Goal: Information Seeking & Learning: Learn about a topic

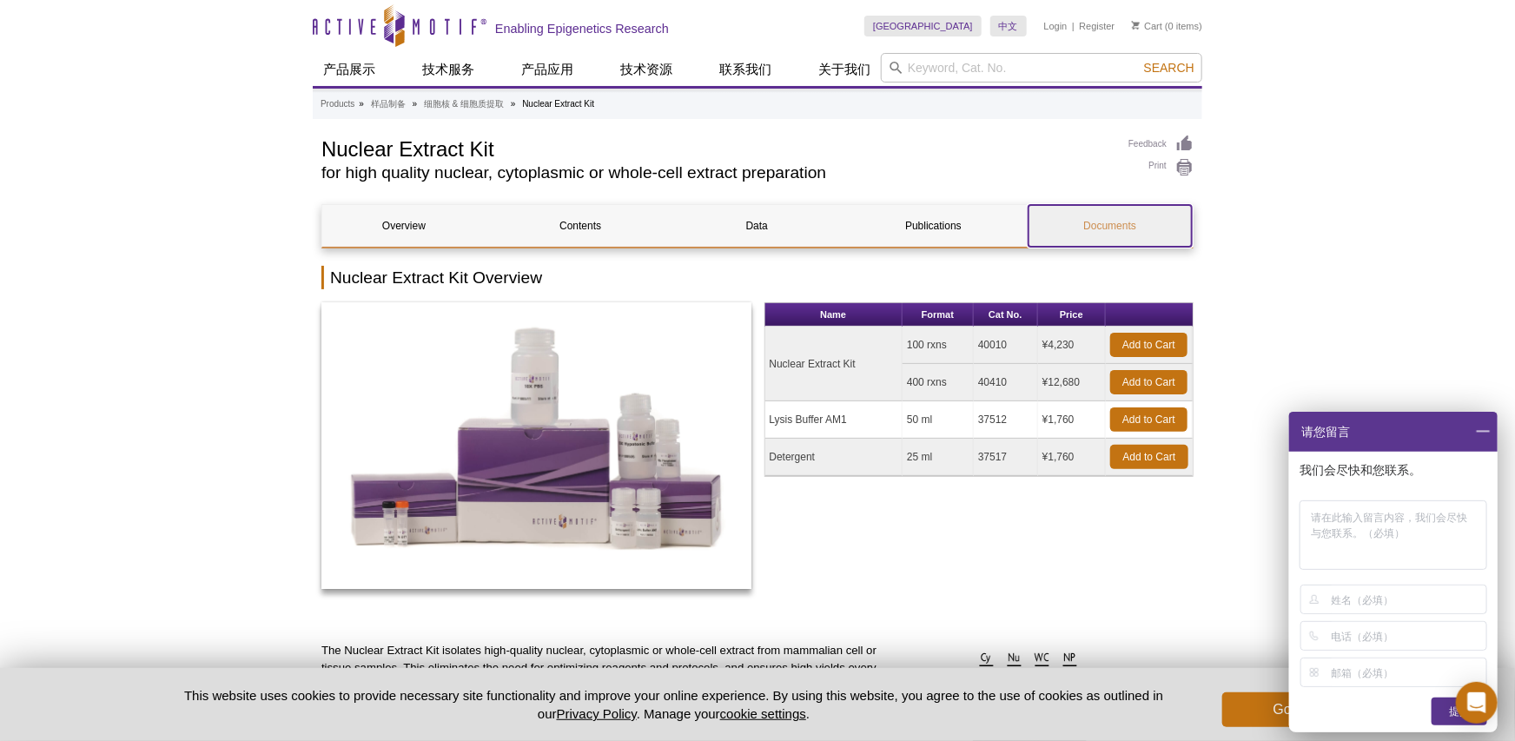
click at [1054, 217] on link "Documents" at bounding box center [1110, 226] width 163 height 42
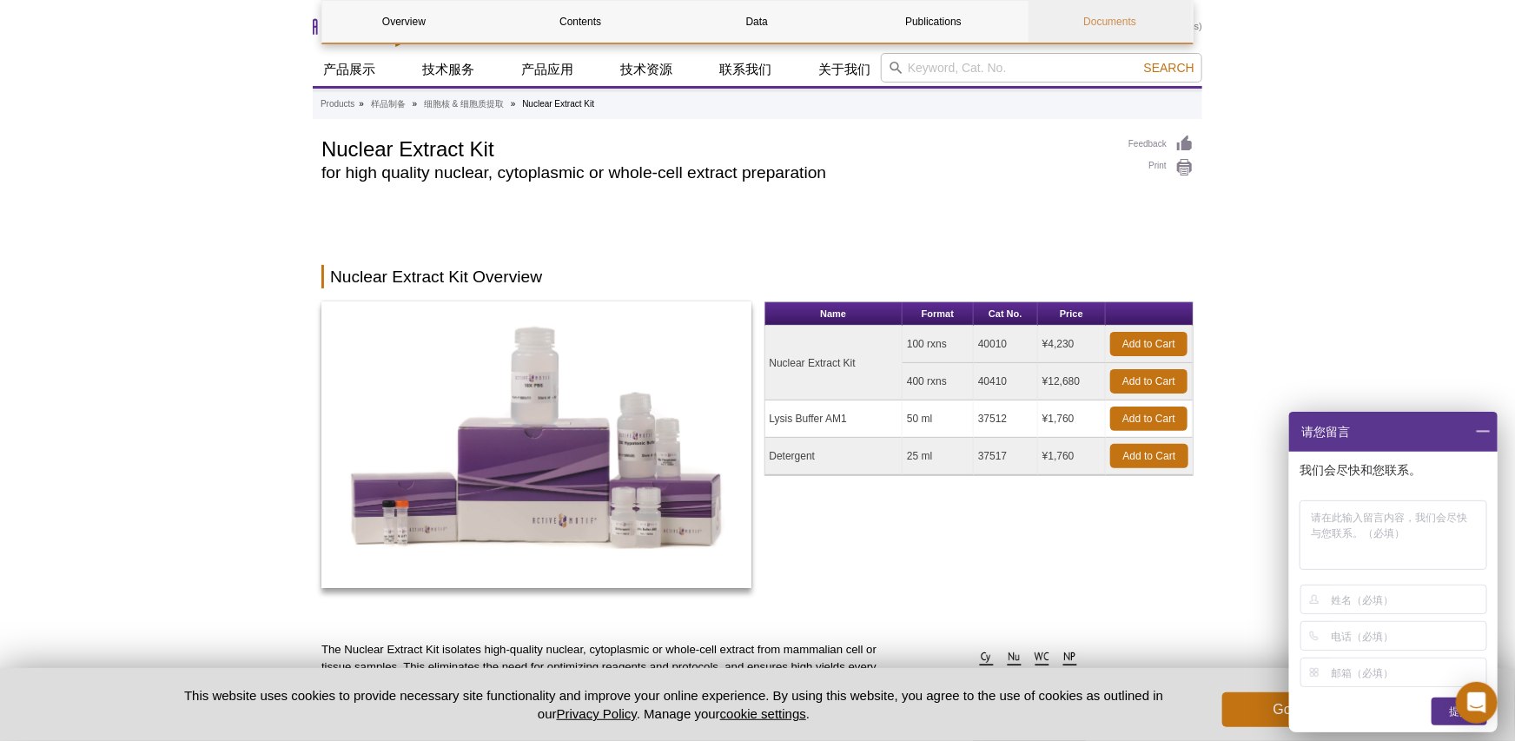
scroll to position [3001, 0]
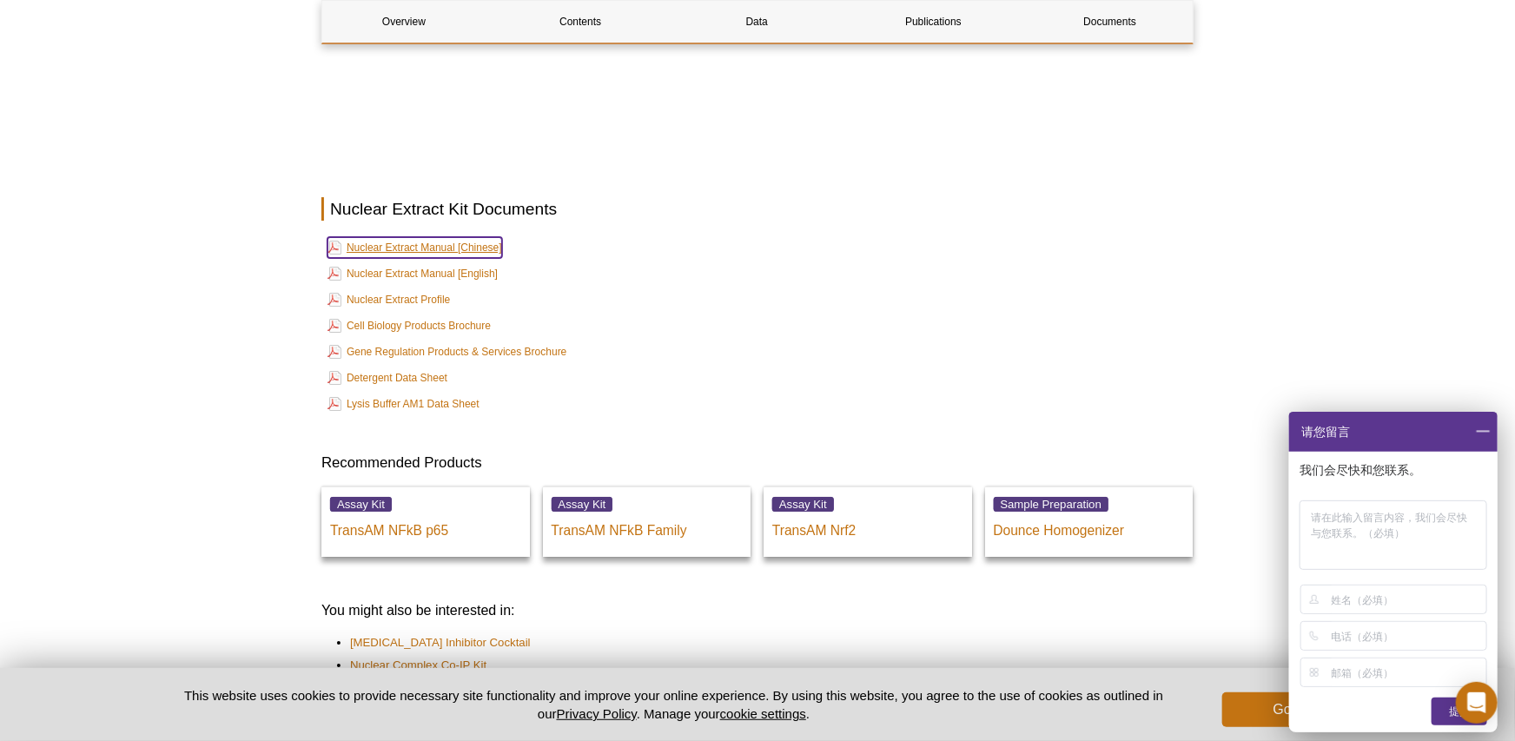
click at [476, 237] on link "Nuclear Extract Manual [Chinese]" at bounding box center [415, 247] width 175 height 21
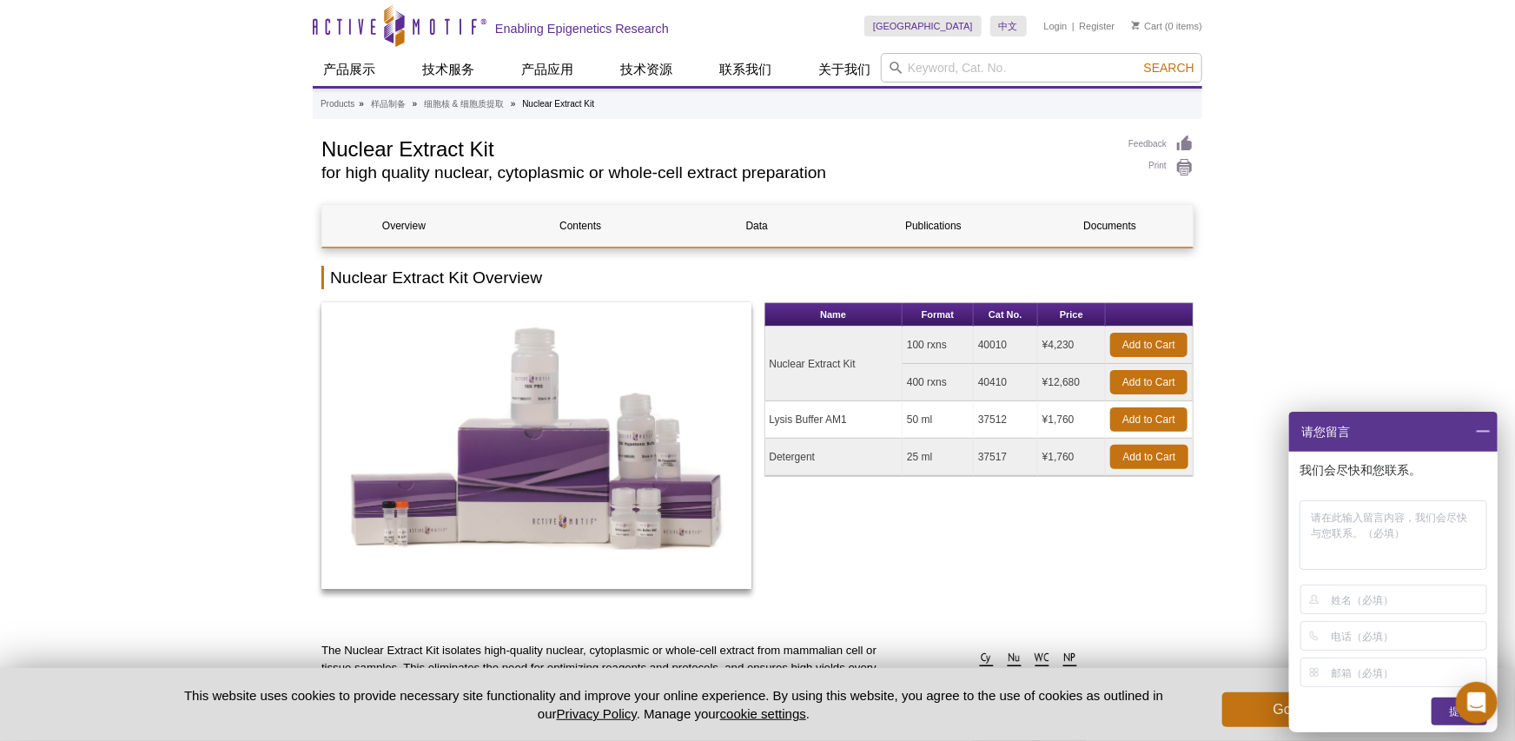
scroll to position [0, 0]
drag, startPoint x: 261, startPoint y: 58, endPoint x: 408, endPoint y: 6, distance: 156.6
click at [400, 227] on link "Overview" at bounding box center [403, 226] width 163 height 42
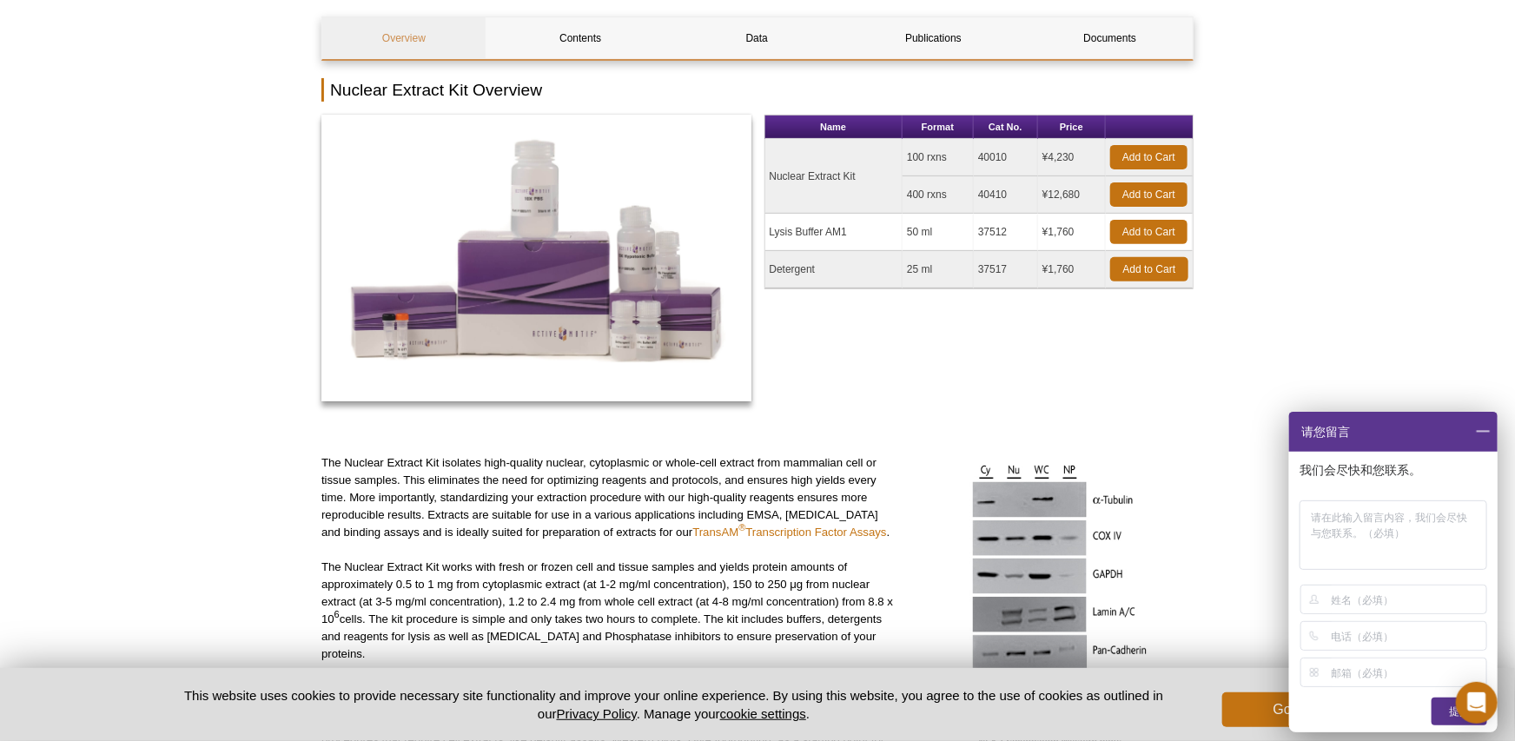
scroll to position [167, 0]
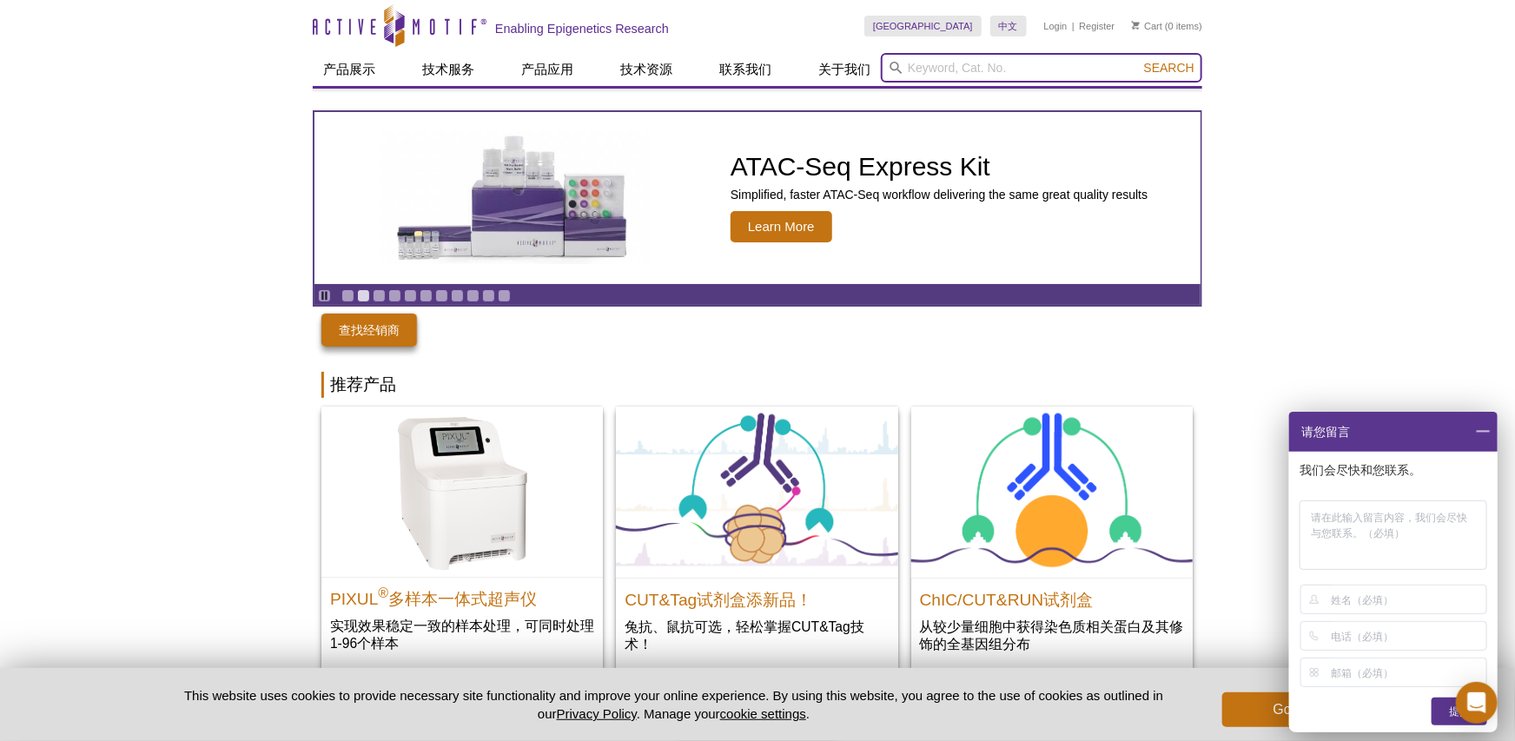
click at [919, 67] on input "search" at bounding box center [1041, 68] width 321 height 30
click at [1139, 60] on button "Search" at bounding box center [1169, 68] width 61 height 16
click at [1019, 89] on li "40098 – TransAM Flexi NFkB p65" at bounding box center [970, 95] width 177 height 24
type input "40098 – TransAM Flexi NFkB p65"
click at [1156, 69] on span "Search" at bounding box center [1169, 68] width 50 height 14
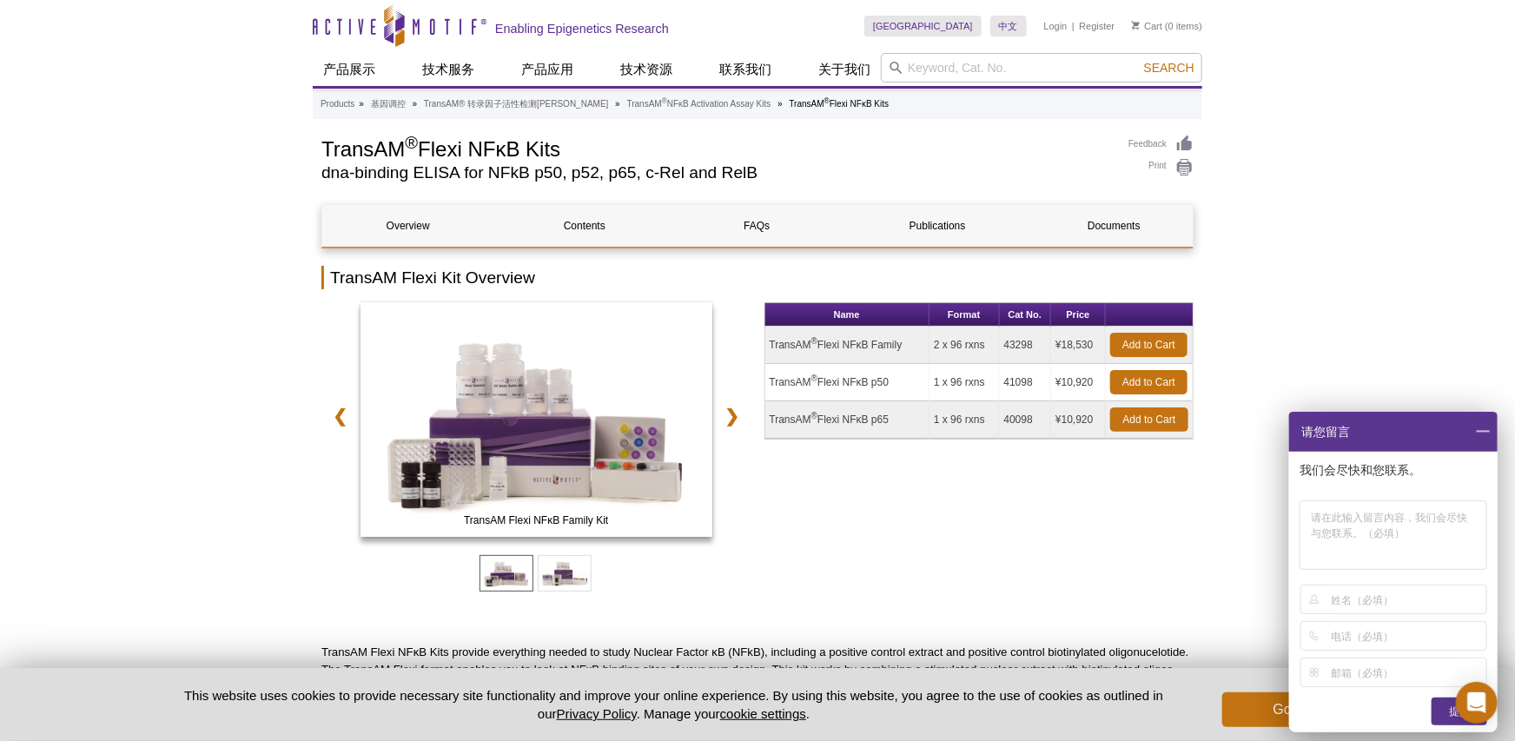
click at [817, 533] on div "Name Format Cat No. Price TransAM ® Flexi NFκB Family 2 x 96 rxns 43298 ¥18,530…" at bounding box center [979, 464] width 430 height 324
click at [892, 422] on td "TransAM ® Flexi NFκB p65" at bounding box center [847, 419] width 165 height 37
